Goal: Task Accomplishment & Management: Use online tool/utility

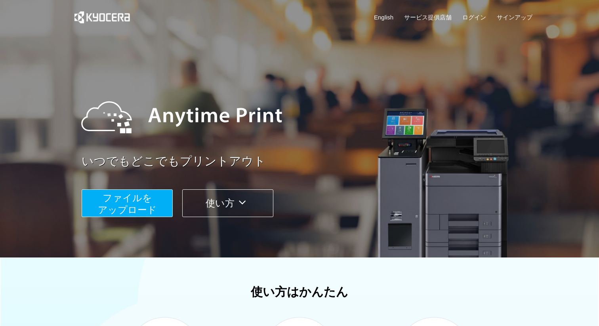
click at [145, 210] on span "ファイルを ​​アップロード" at bounding box center [127, 204] width 59 height 23
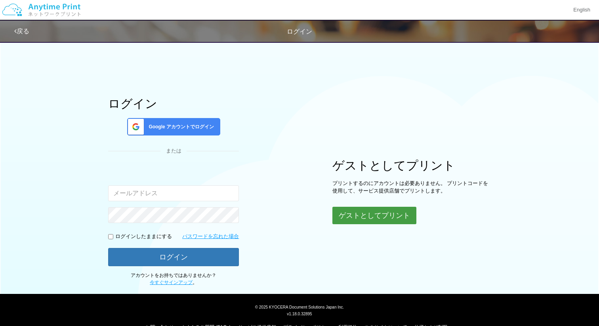
click at [383, 216] on button "ゲストとしてプリント" at bounding box center [374, 215] width 84 height 17
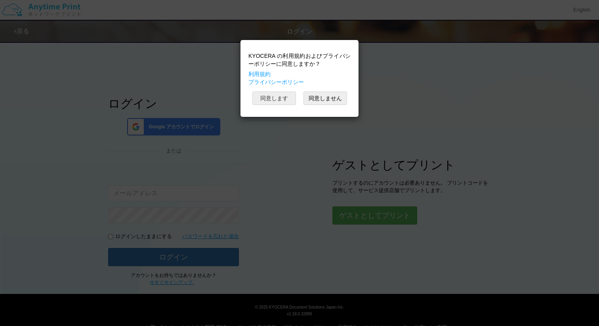
click at [273, 94] on button "同意します" at bounding box center [274, 98] width 44 height 13
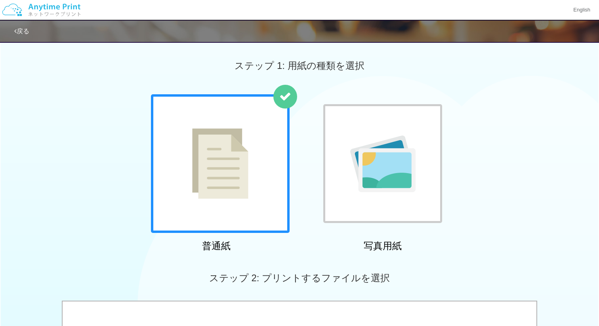
click at [235, 204] on div at bounding box center [220, 163] width 139 height 139
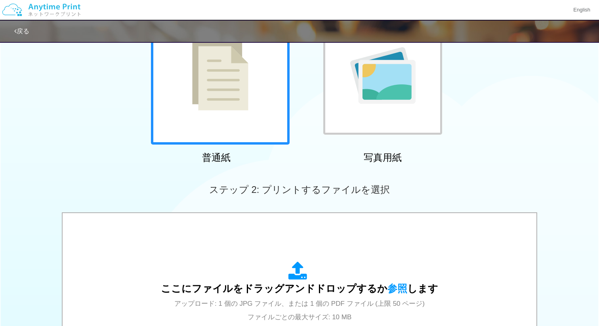
scroll to position [88, 0]
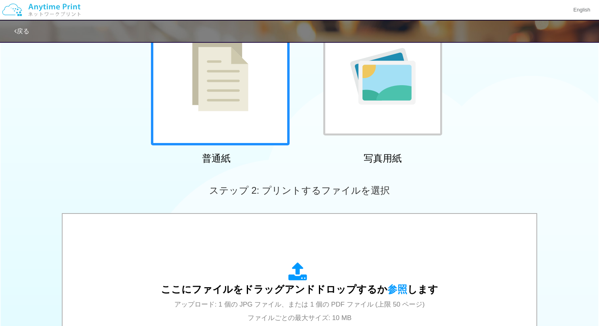
click at [230, 234] on div "ここにファイルをドラッグアンドドロップするか 参照 します アップロード: 1 個の JPG ファイル、または 1 個の PDF ファイル (上限 50 ペー…" at bounding box center [300, 293] width 458 height 143
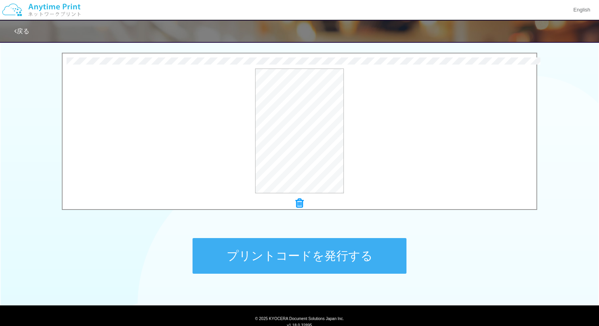
scroll to position [277, 0]
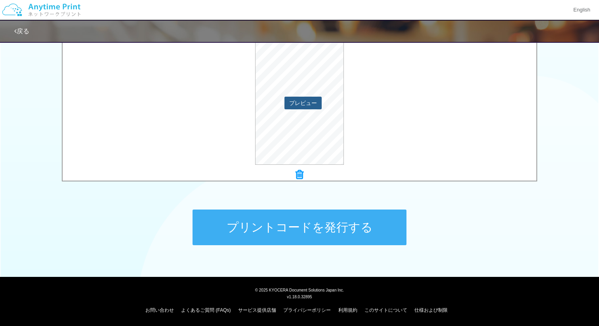
click at [302, 105] on button "プレビュー" at bounding box center [303, 103] width 37 height 13
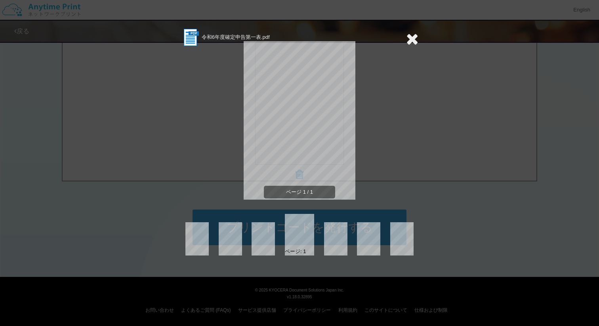
click at [415, 40] on icon at bounding box center [412, 39] width 12 height 16
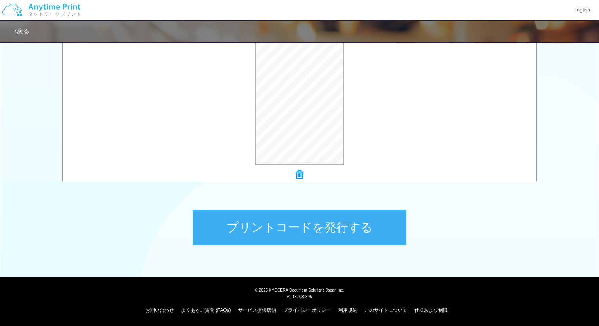
click at [298, 176] on icon at bounding box center [300, 175] width 8 height 10
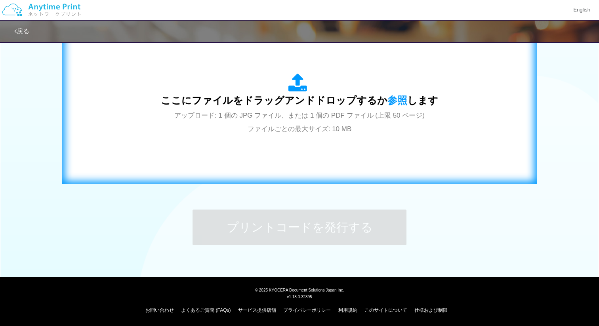
click at [298, 130] on span "アップロード: 1 個の JPG ファイル、または 1 個の PDF ファイル (上限 50 ページ) ファイルごとの最大サイズ: 10 MB" at bounding box center [299, 122] width 250 height 21
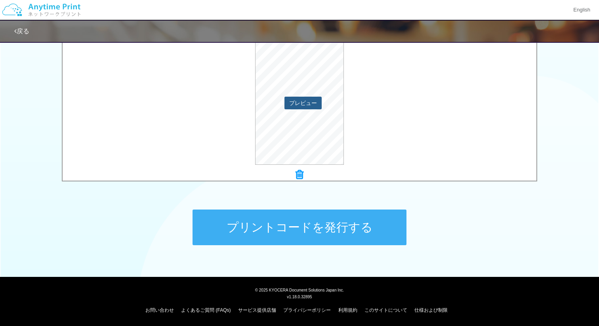
click at [299, 97] on button "プレビュー" at bounding box center [303, 103] width 37 height 13
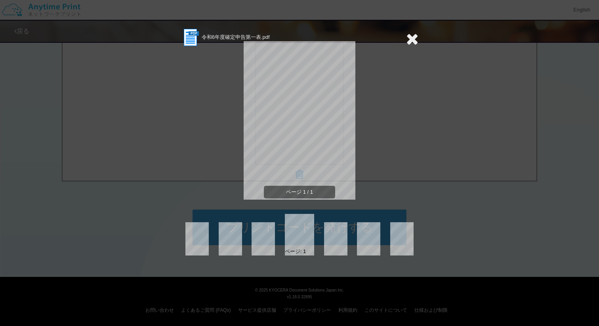
click at [413, 44] on icon at bounding box center [412, 39] width 12 height 16
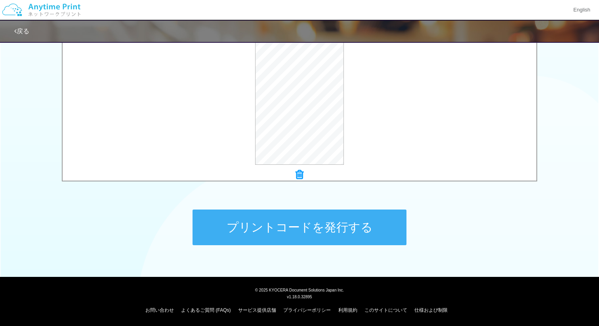
click at [269, 211] on button "プリントコードを発行する" at bounding box center [300, 228] width 214 height 36
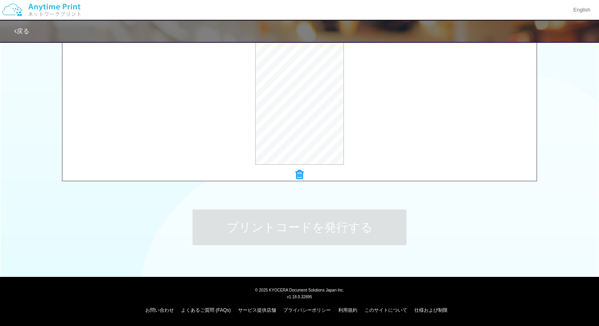
scroll to position [0, 0]
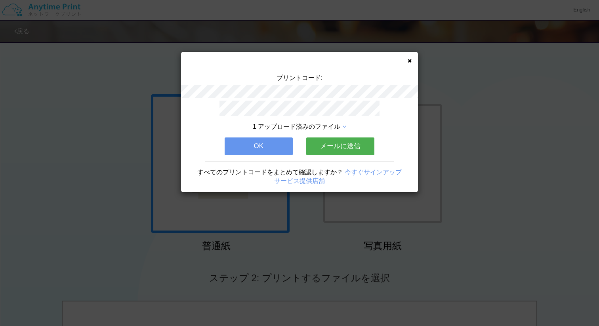
click at [260, 147] on button "OK" at bounding box center [259, 145] width 68 height 17
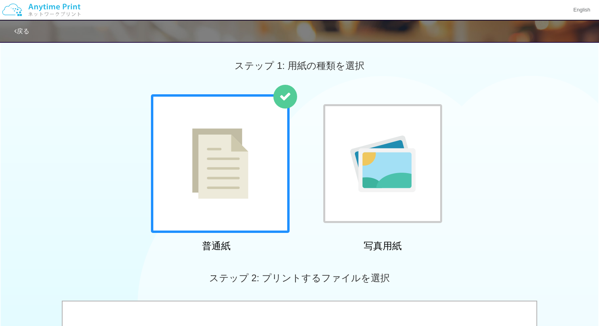
click at [19, 31] on link "戻る" at bounding box center [21, 31] width 15 height 7
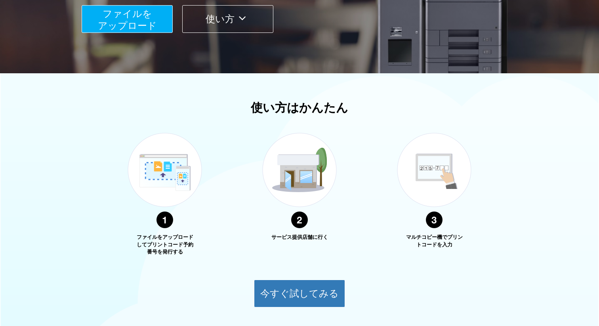
scroll to position [237, 0]
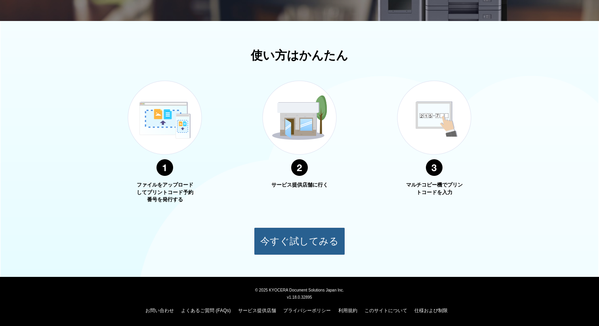
click at [264, 242] on button "今すぐ試してみる" at bounding box center [299, 241] width 91 height 28
